Goal: Information Seeking & Learning: Learn about a topic

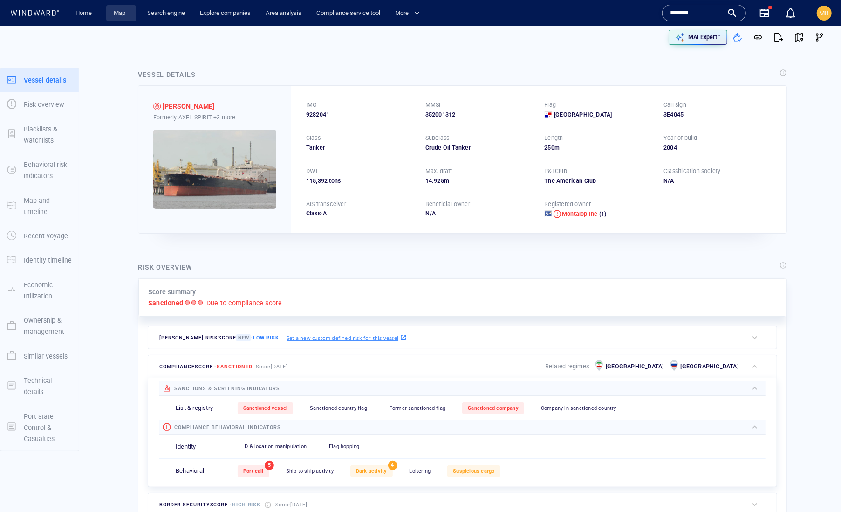
click at [125, 14] on link "Map" at bounding box center [121, 13] width 22 height 16
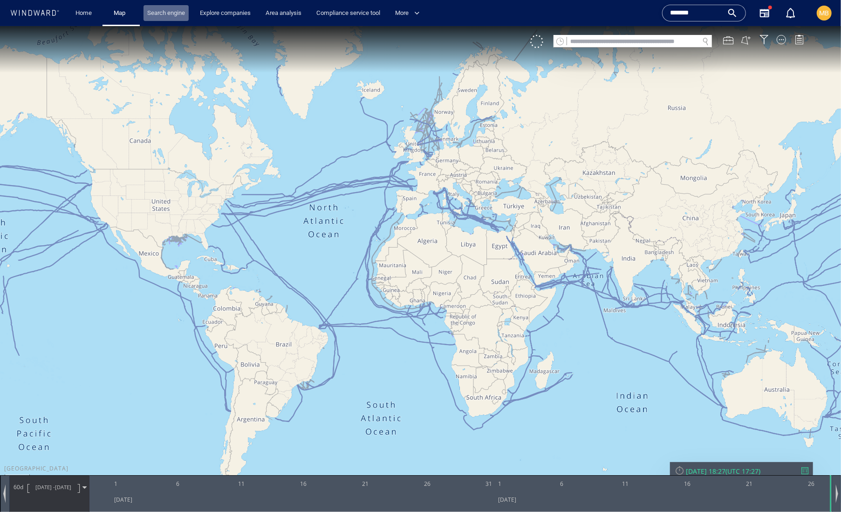
click at [174, 12] on link "Search engine" at bounding box center [166, 13] width 45 height 16
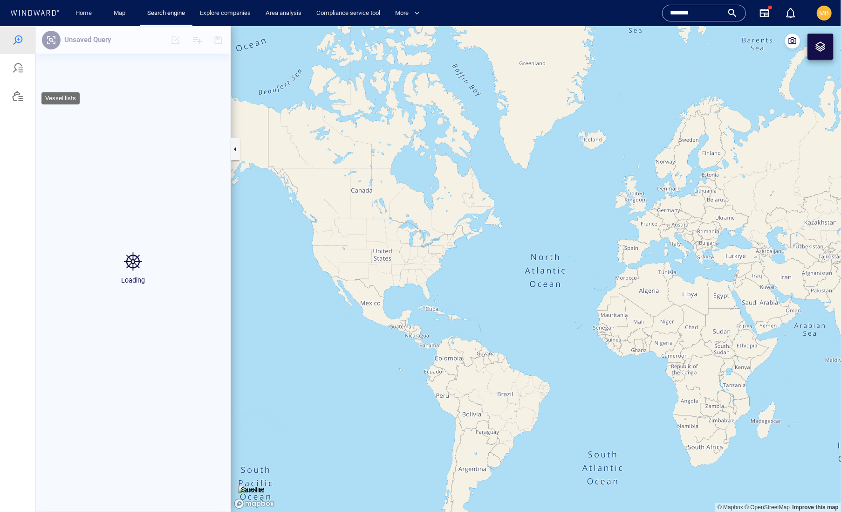
click at [21, 101] on div at bounding box center [17, 95] width 11 height 11
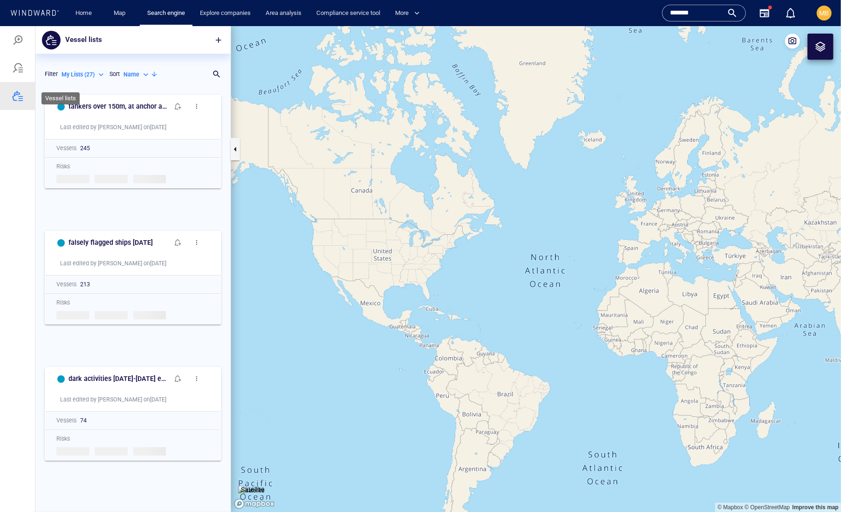
scroll to position [0, 0]
click at [22, 41] on div at bounding box center [17, 39] width 11 height 11
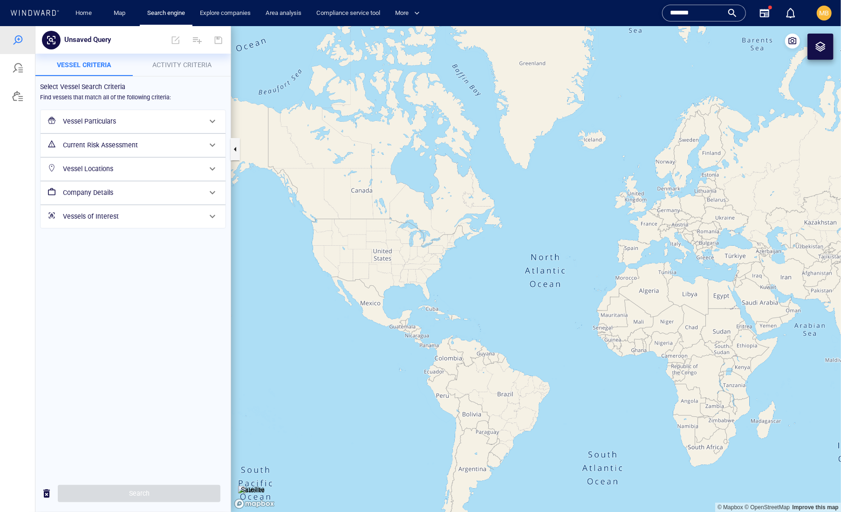
click at [114, 127] on h6 "Vessel Particulars" at bounding box center [132, 121] width 138 height 12
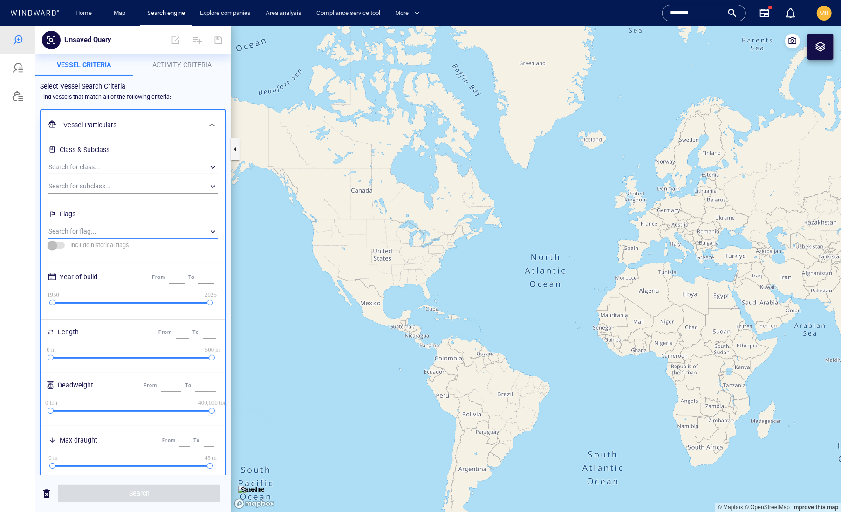
click at [93, 238] on div "​" at bounding box center [132, 231] width 169 height 14
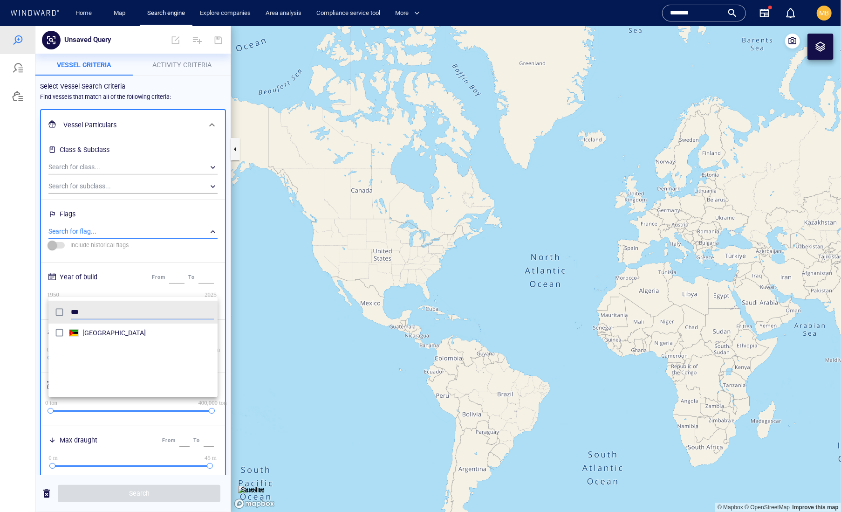
scroll to position [102, 170]
type input "****"
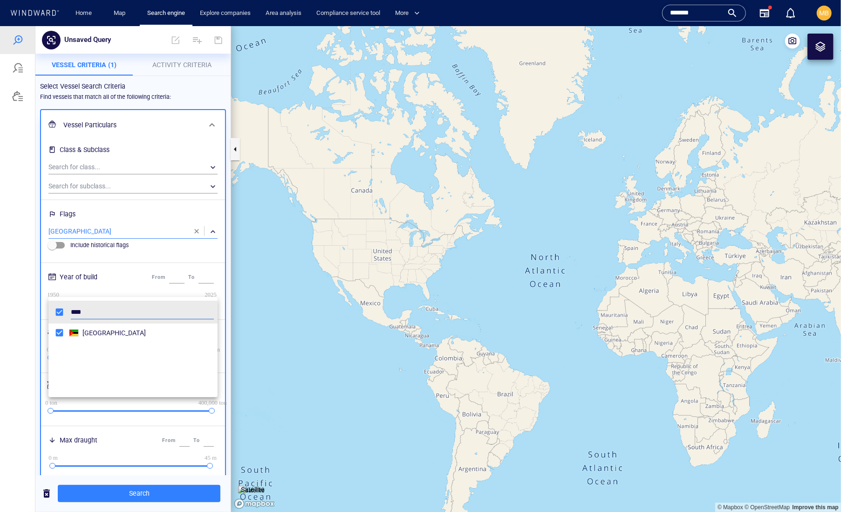
click at [131, 489] on div at bounding box center [420, 269] width 841 height 486
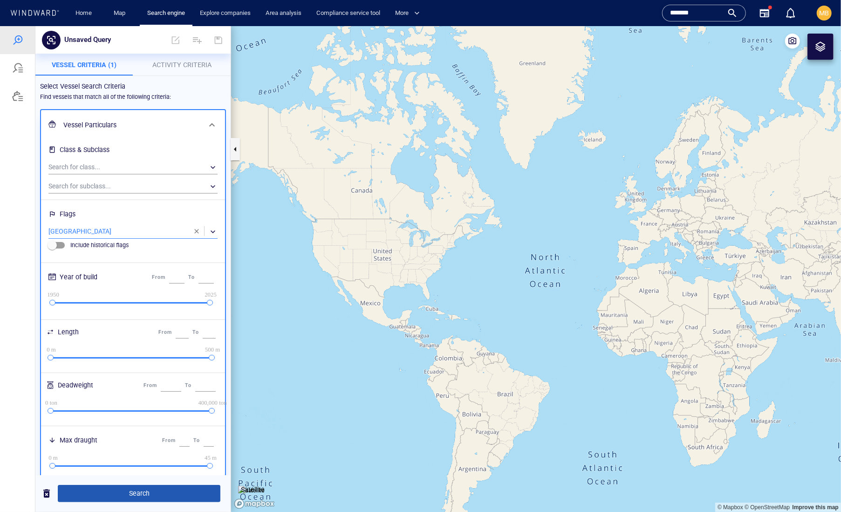
click at [131, 490] on span "Search" at bounding box center [139, 493] width 148 height 12
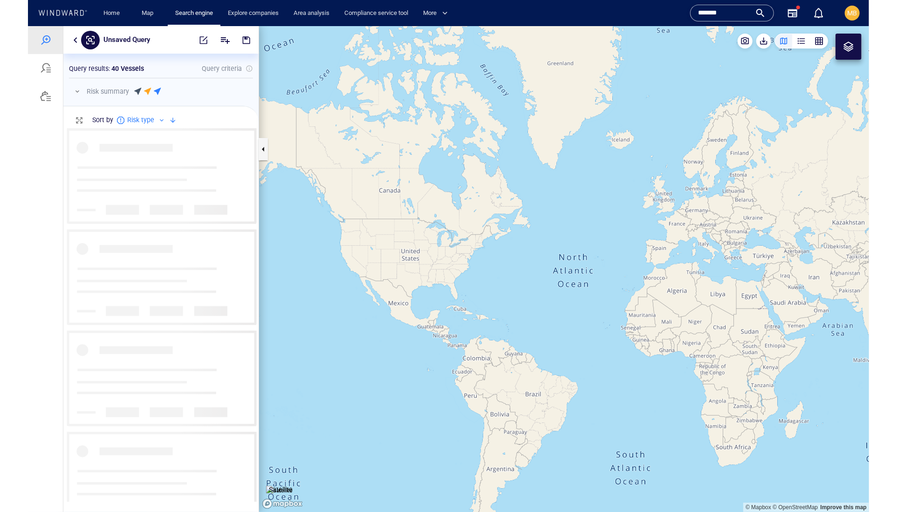
scroll to position [373, 195]
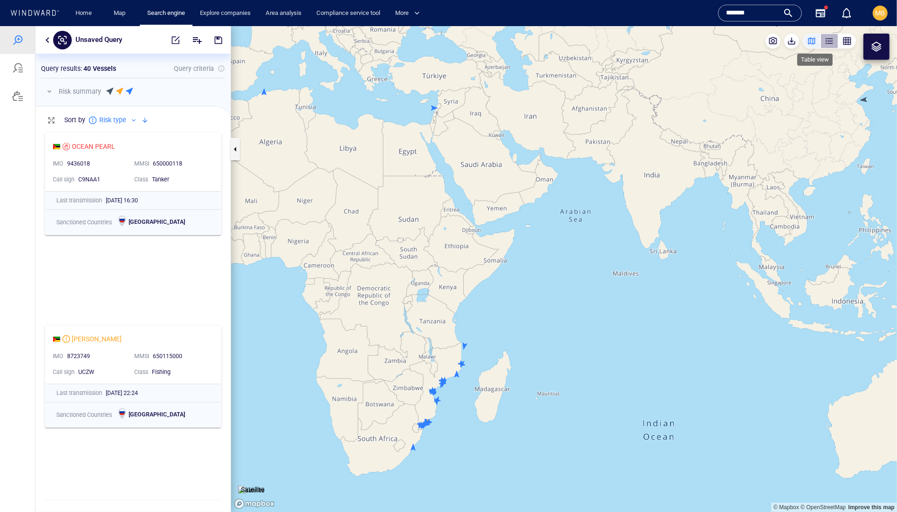
click at [827, 39] on div "button" at bounding box center [829, 40] width 9 height 9
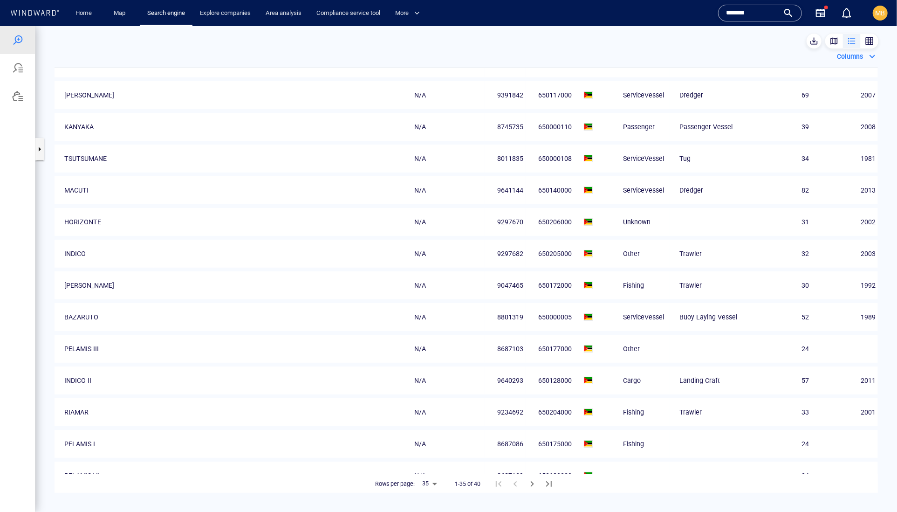
scroll to position [182, 0]
drag, startPoint x: 522, startPoint y: 270, endPoint x: 477, endPoint y: 268, distance: 45.2
click at [477, 205] on tr "MACUTI N/A 9641144 650140000 ServiceVessel Dredger 82 2013" at bounding box center [467, 191] width 824 height 28
click at [485, 205] on td "9641144" at bounding box center [505, 191] width 41 height 28
drag, startPoint x: 517, startPoint y: 268, endPoint x: 481, endPoint y: 268, distance: 36.4
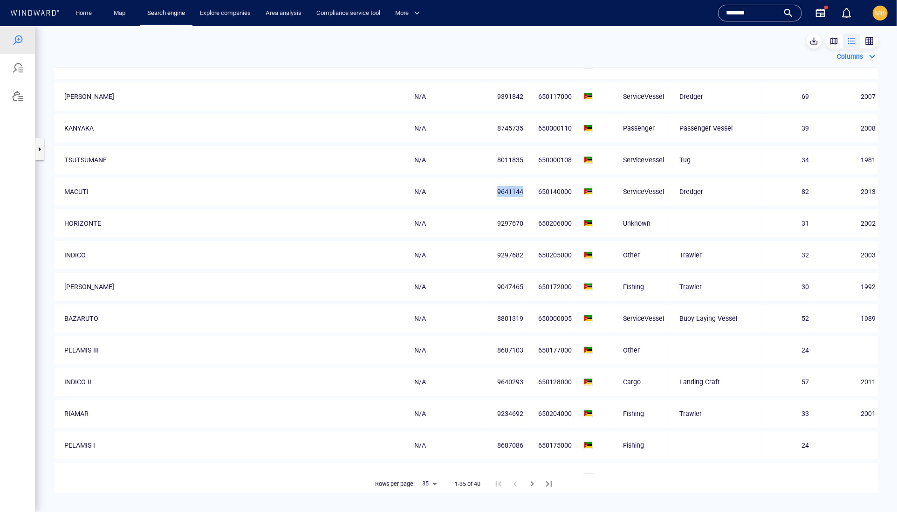
click at [497, 197] on span "9641144" at bounding box center [510, 190] width 26 height 11
copy span "9641144"
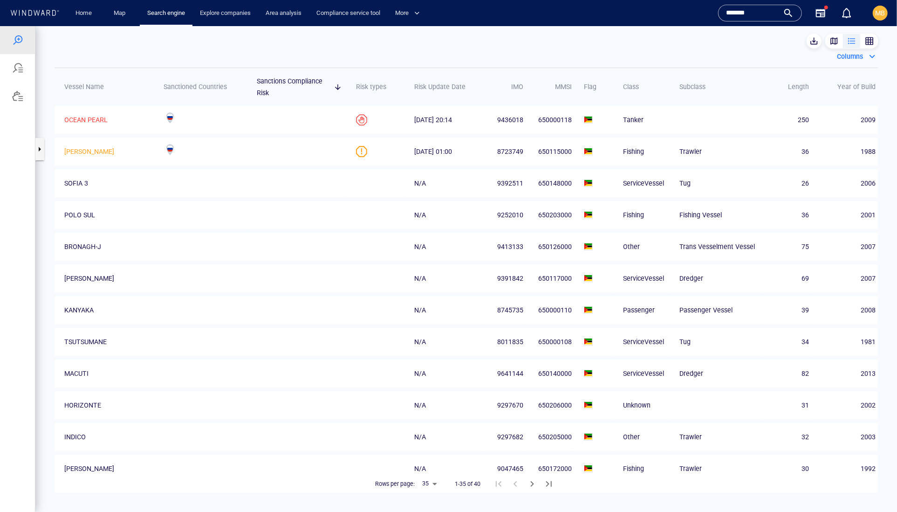
click at [763, 13] on input "*******" at bounding box center [752, 13] width 53 height 14
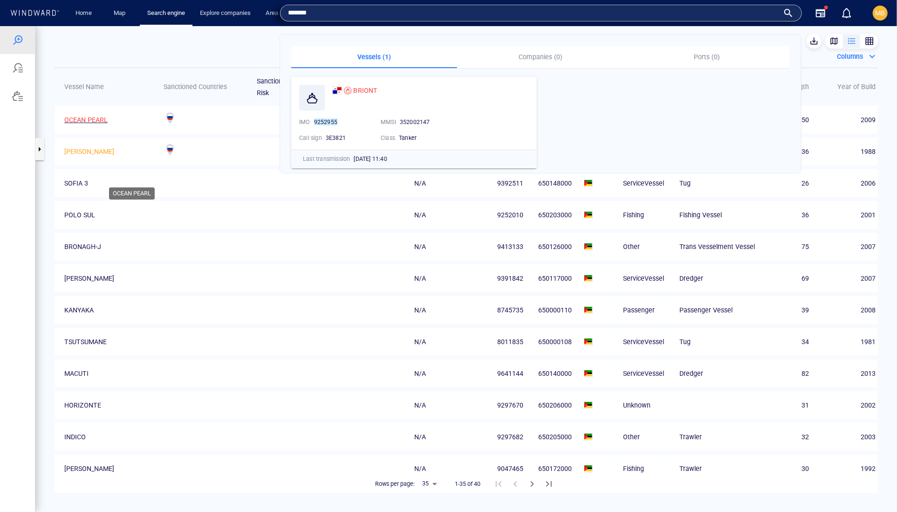
click at [108, 125] on p "OCEAN PEARL" at bounding box center [85, 119] width 43 height 11
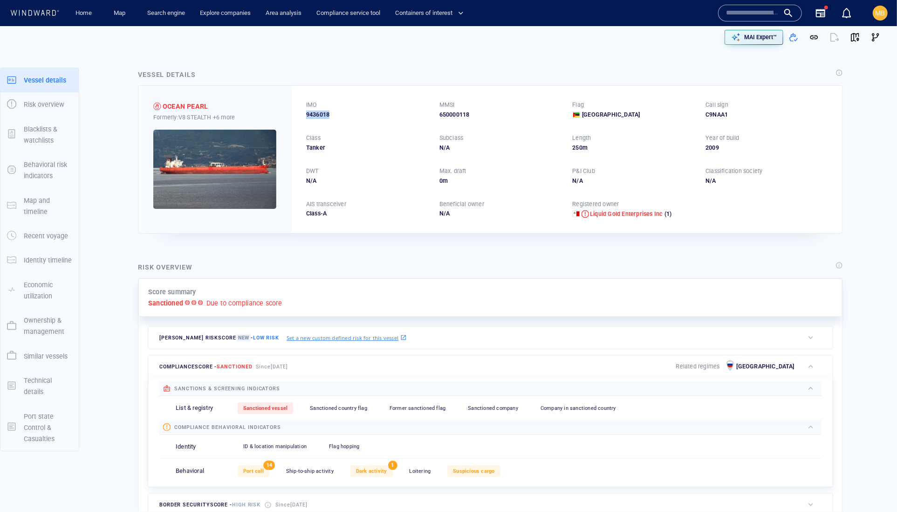
drag, startPoint x: 350, startPoint y: 127, endPoint x: 306, endPoint y: 130, distance: 43.4
click at [306, 119] on div "9436018" at bounding box center [367, 114] width 122 height 8
copy span "9436018"
